Goal: Check status: Check status

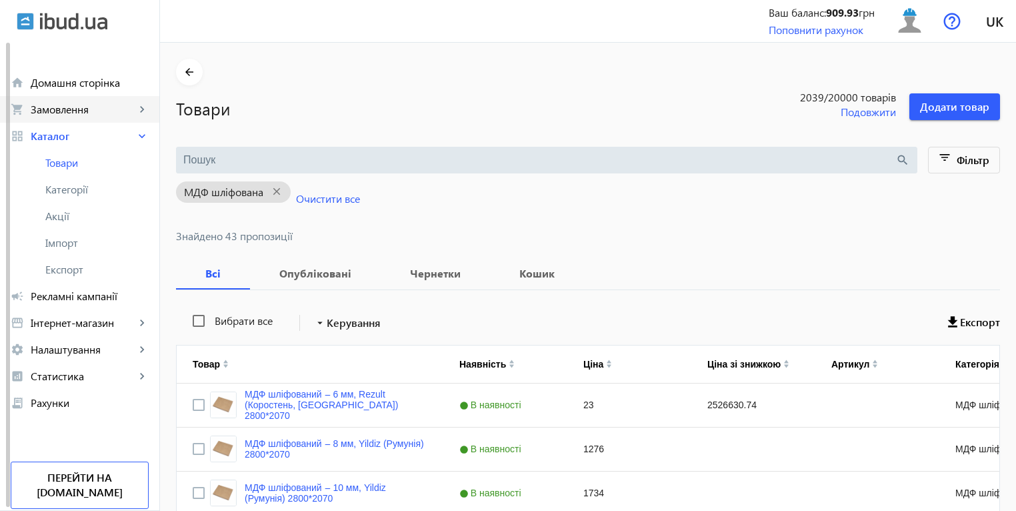
click at [61, 110] on span "Замовлення" at bounding box center [83, 109] width 105 height 13
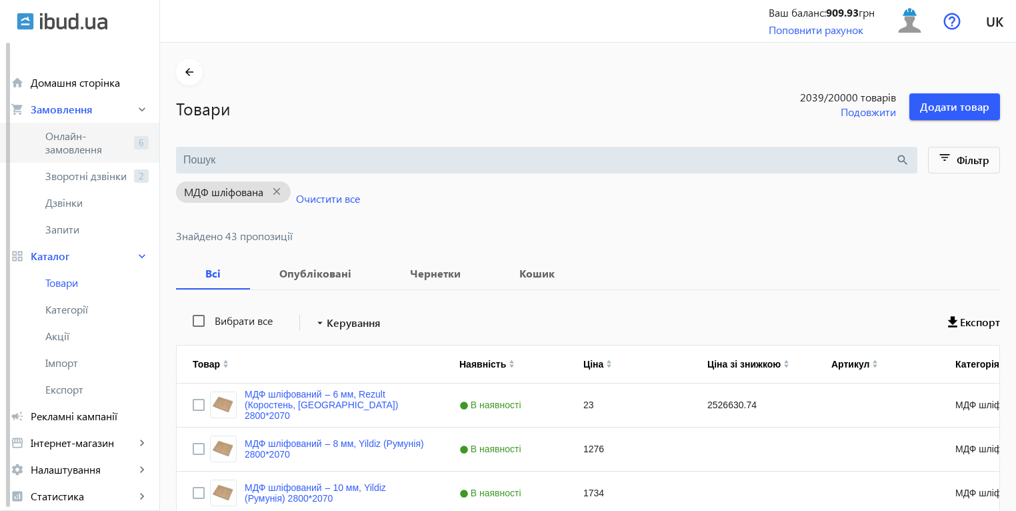
click at [67, 130] on span "Онлайн-замовлення" at bounding box center [86, 142] width 83 height 27
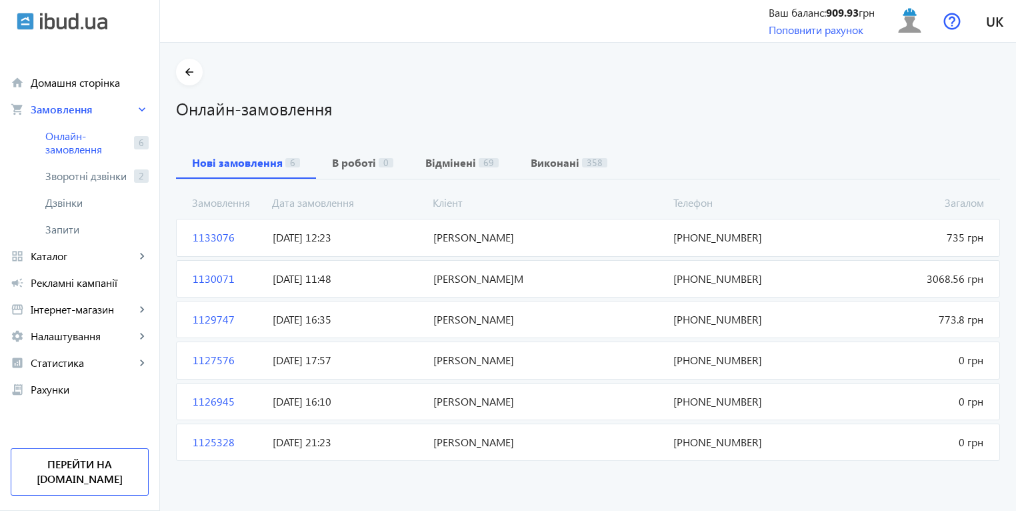
click at [321, 236] on span "[DATE] 12:23" at bounding box center [347, 237] width 160 height 15
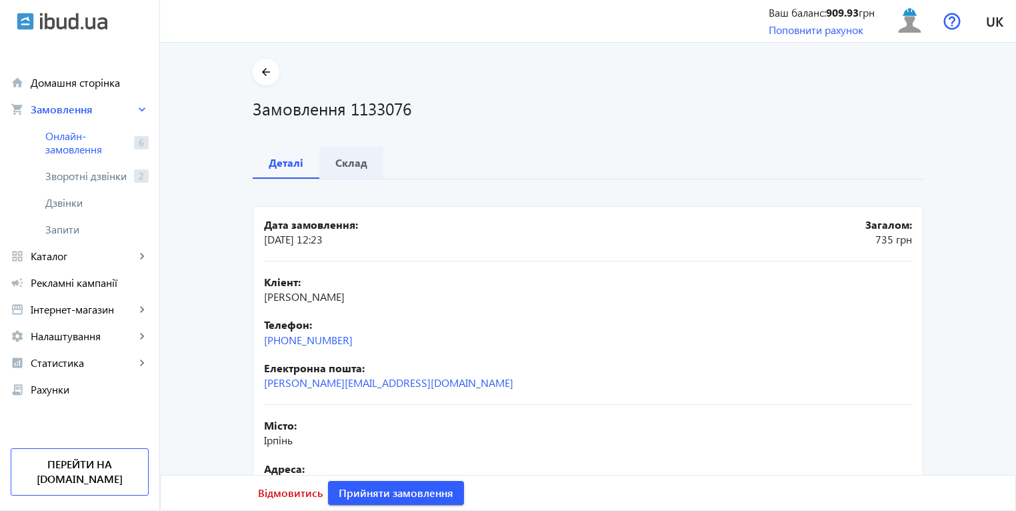
click at [349, 173] on span "Склад" at bounding box center [351, 163] width 32 height 32
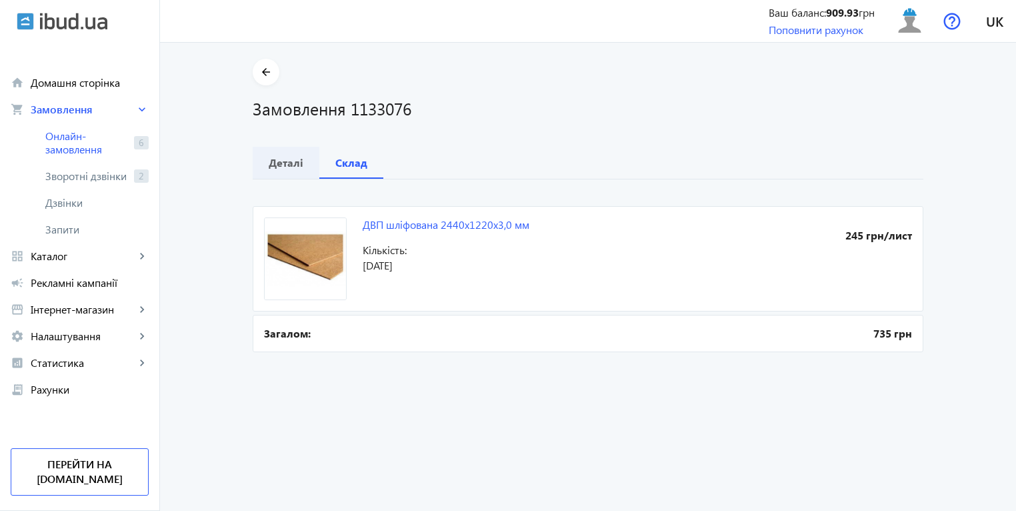
click at [275, 162] on b "Деталі" at bounding box center [286, 162] width 35 height 11
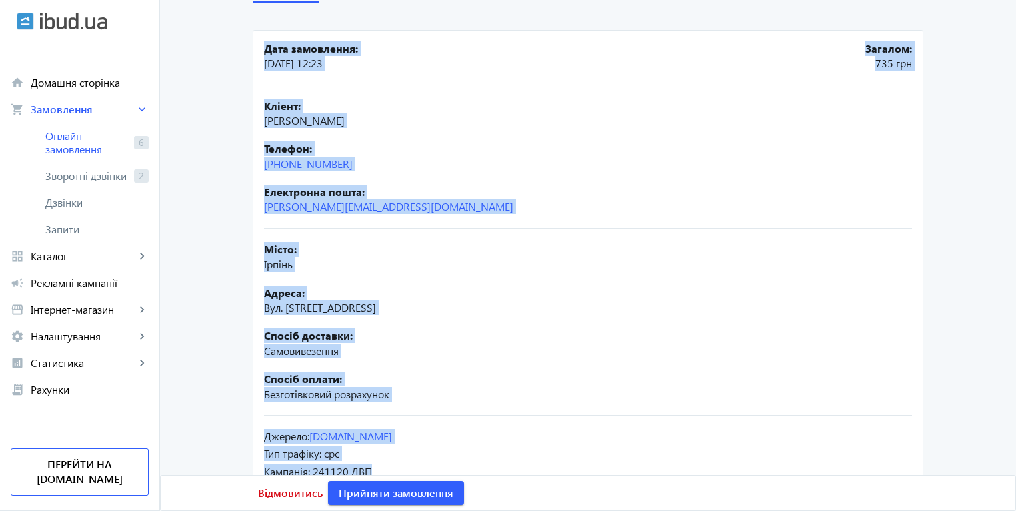
scroll to position [216, 0]
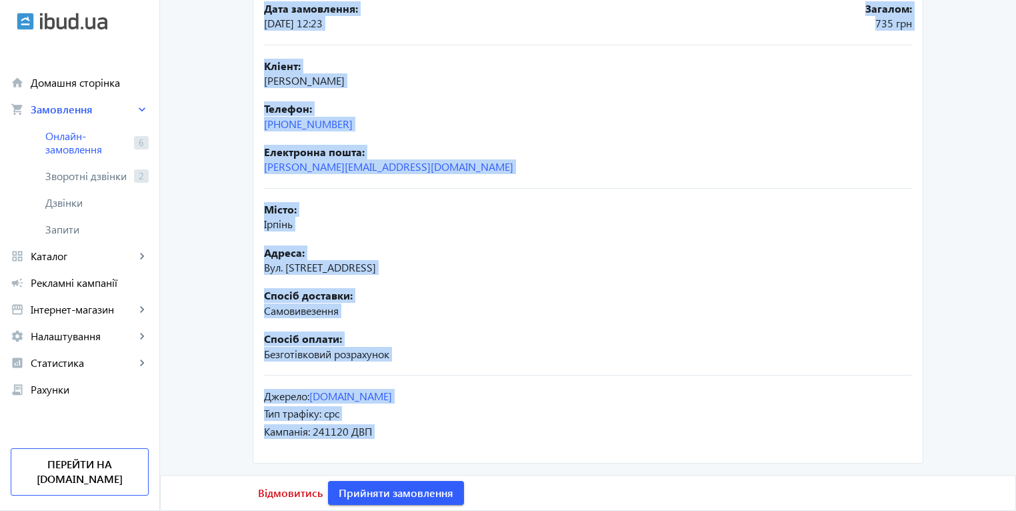
drag, startPoint x: 257, startPoint y: 222, endPoint x: 504, endPoint y: 506, distance: 375.4
click at [504, 464] on mat-card "Дата замовлення: [DATE] 12:23 Загалом: 735 [PERSON_NAME]: [PERSON_NAME] Телефон…" at bounding box center [588, 227] width 671 height 474
copy div "Дата замовлення: [DATE] 12:23 Загалом: 735 [PERSON_NAME]: [PERSON_NAME] Телефон…"
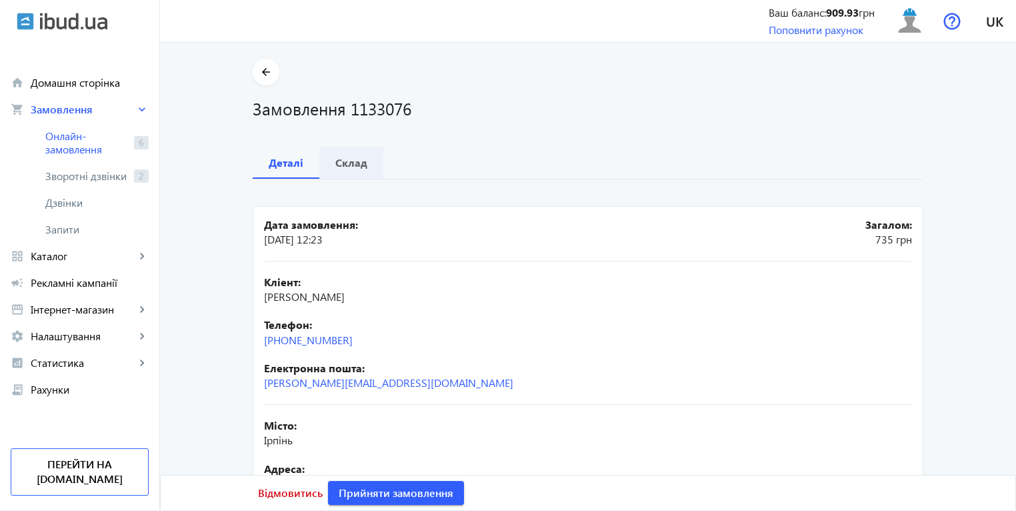
click at [351, 157] on b "Склад" at bounding box center [351, 162] width 32 height 11
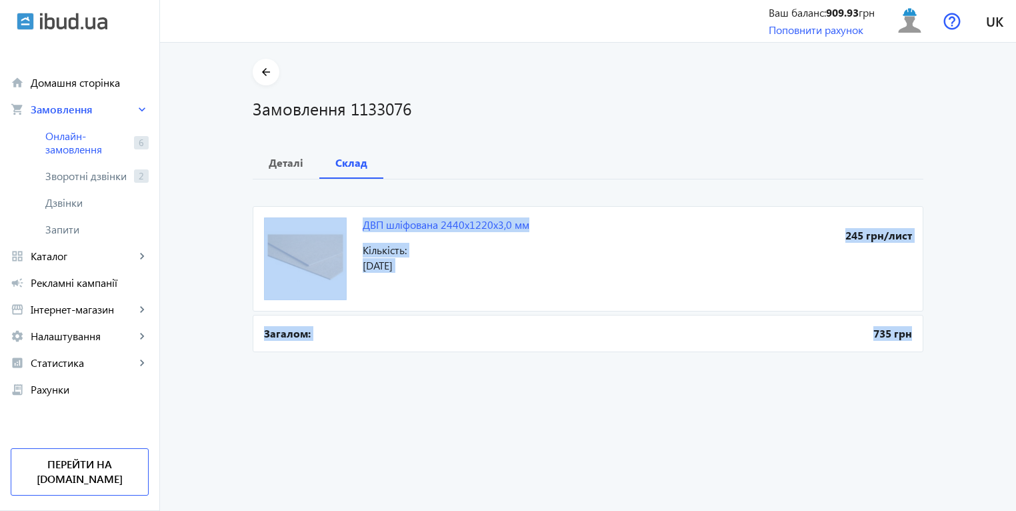
drag, startPoint x: 353, startPoint y: 217, endPoint x: 915, endPoint y: 340, distance: 575.6
click at [914, 340] on div "ДВП шліфована 2440х1220х3,0 мм 245 грн/лист Кількість: [DATE] Загалом: 735 грн" at bounding box center [588, 267] width 671 height 176
copy div "ДВП шліфована 2440х1220х3,0 мм 245 грн/лист Кількість: [DATE] Загалом: 735 грн"
